Goal: Communication & Community: Answer question/provide support

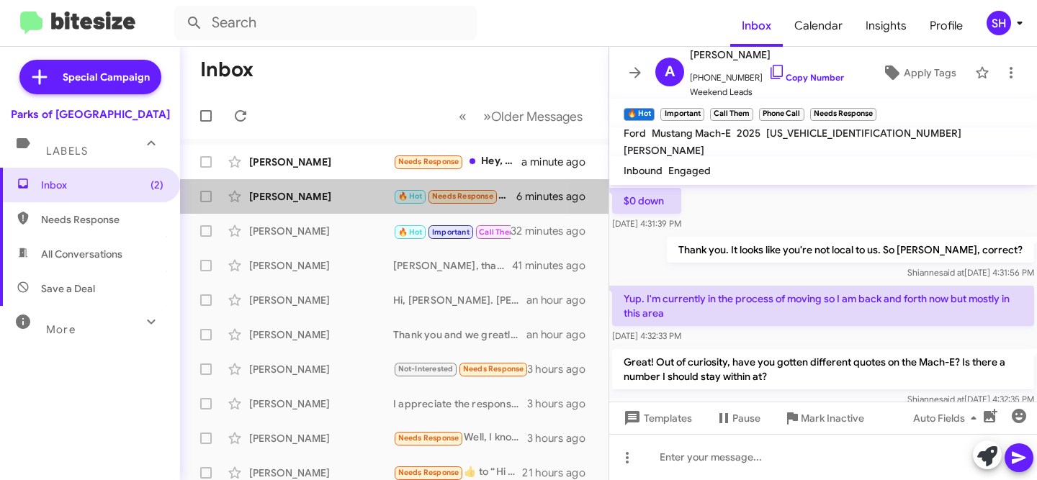
click at [314, 198] on div "[PERSON_NAME]" at bounding box center [321, 196] width 144 height 14
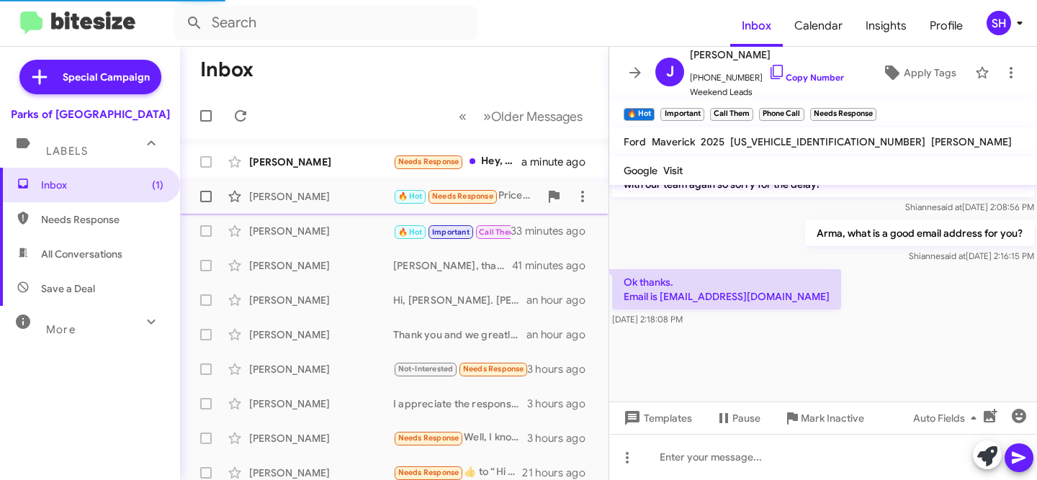
scroll to position [644, 0]
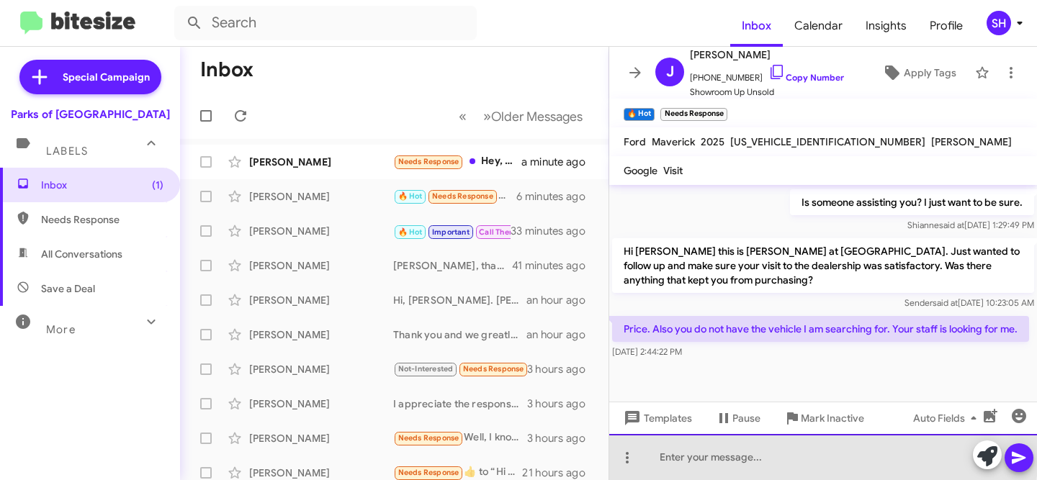
click at [748, 457] on div at bounding box center [823, 457] width 428 height 46
click at [828, 454] on div "I appreciate the response. On" at bounding box center [823, 457] width 428 height 46
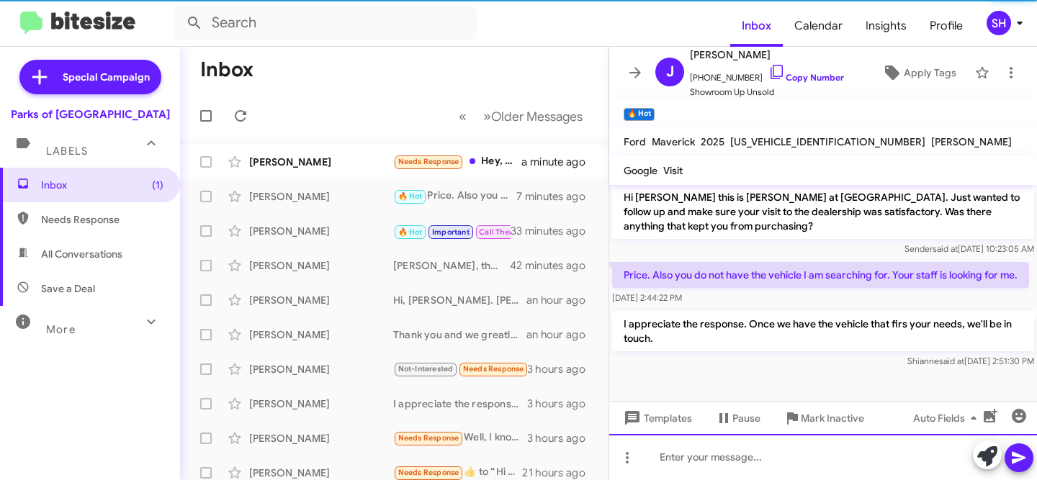
scroll to position [711, 0]
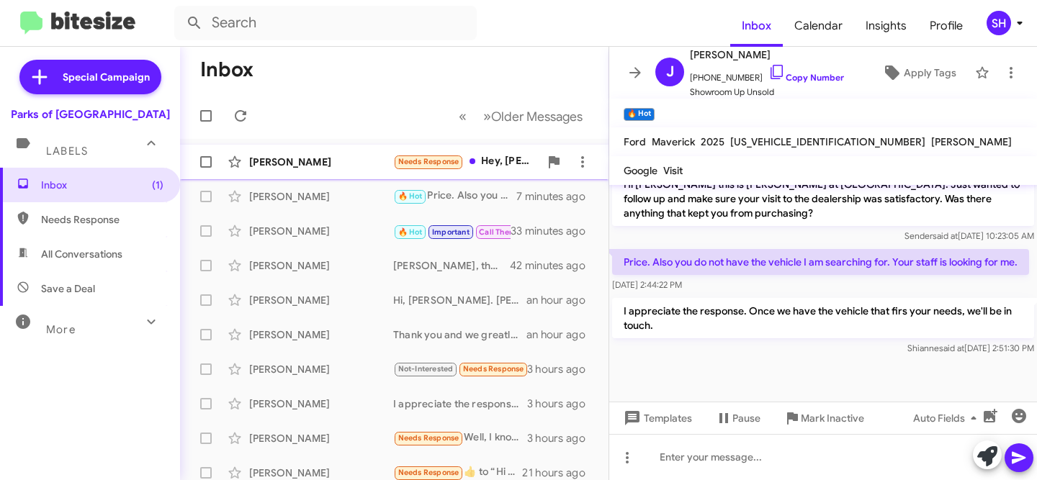
click at [296, 157] on div "[PERSON_NAME]" at bounding box center [321, 162] width 144 height 14
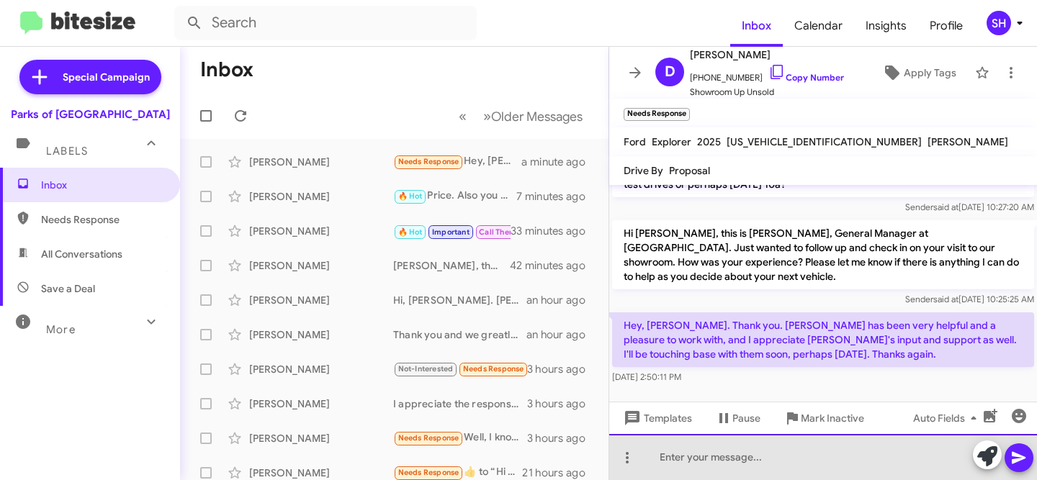
click at [715, 452] on div at bounding box center [823, 457] width 428 height 46
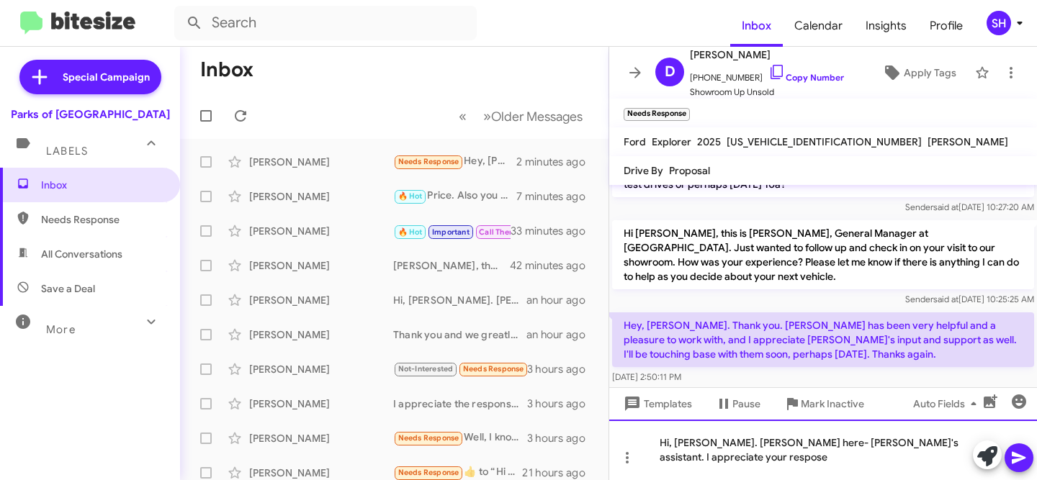
click at [965, 461] on div "Hi, [PERSON_NAME]. [PERSON_NAME] here- [PERSON_NAME]'s assistant. I appreciate …" at bounding box center [823, 450] width 428 height 60
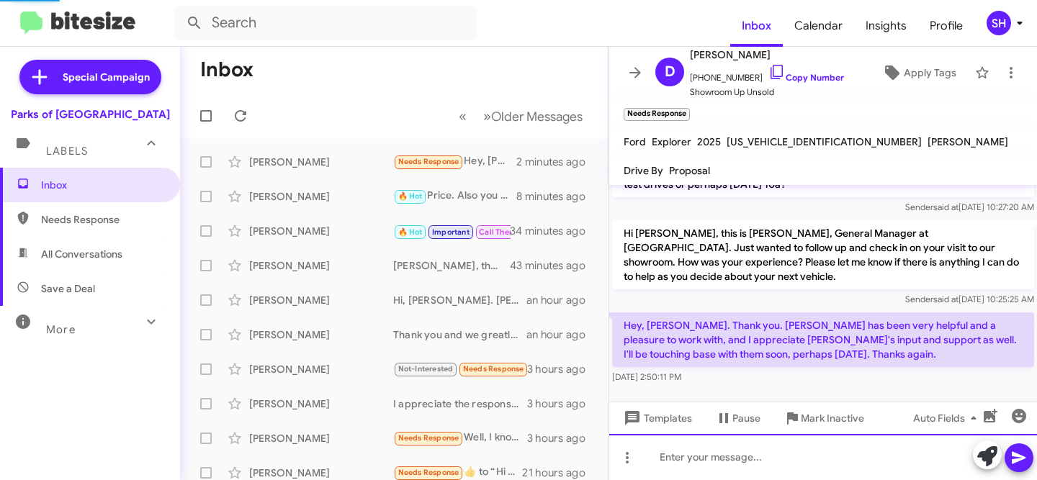
scroll to position [0, 0]
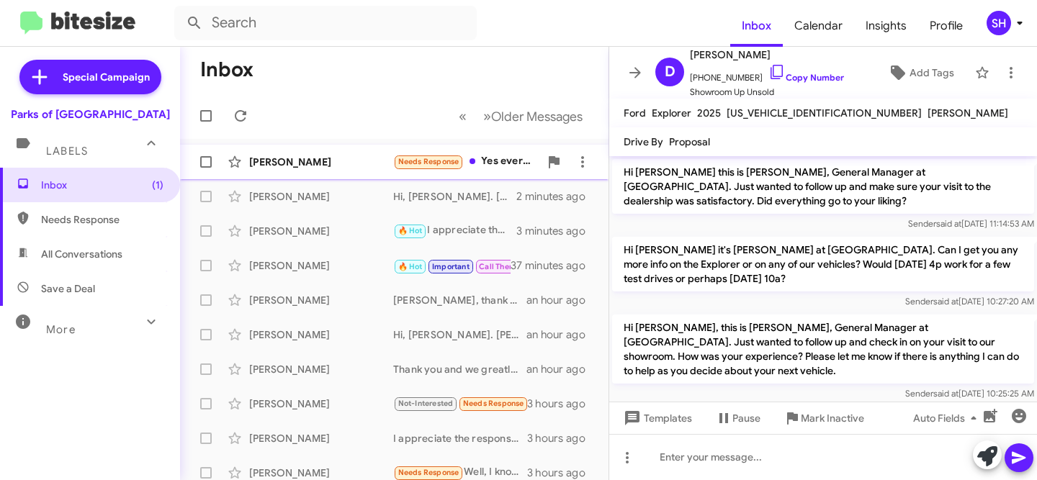
click at [340, 162] on div "[PERSON_NAME]" at bounding box center [321, 162] width 144 height 14
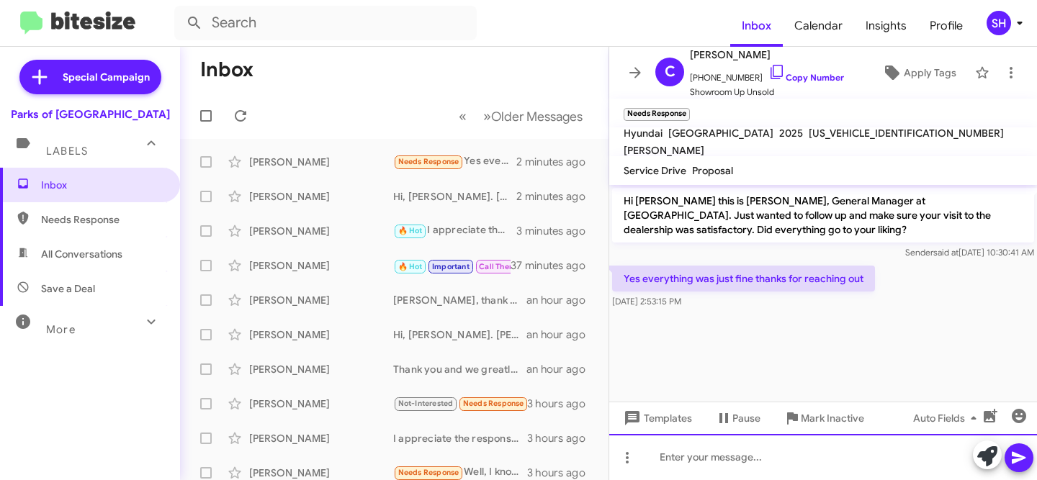
click at [766, 464] on div at bounding box center [823, 457] width 428 height 46
